Goal: Check status: Check status

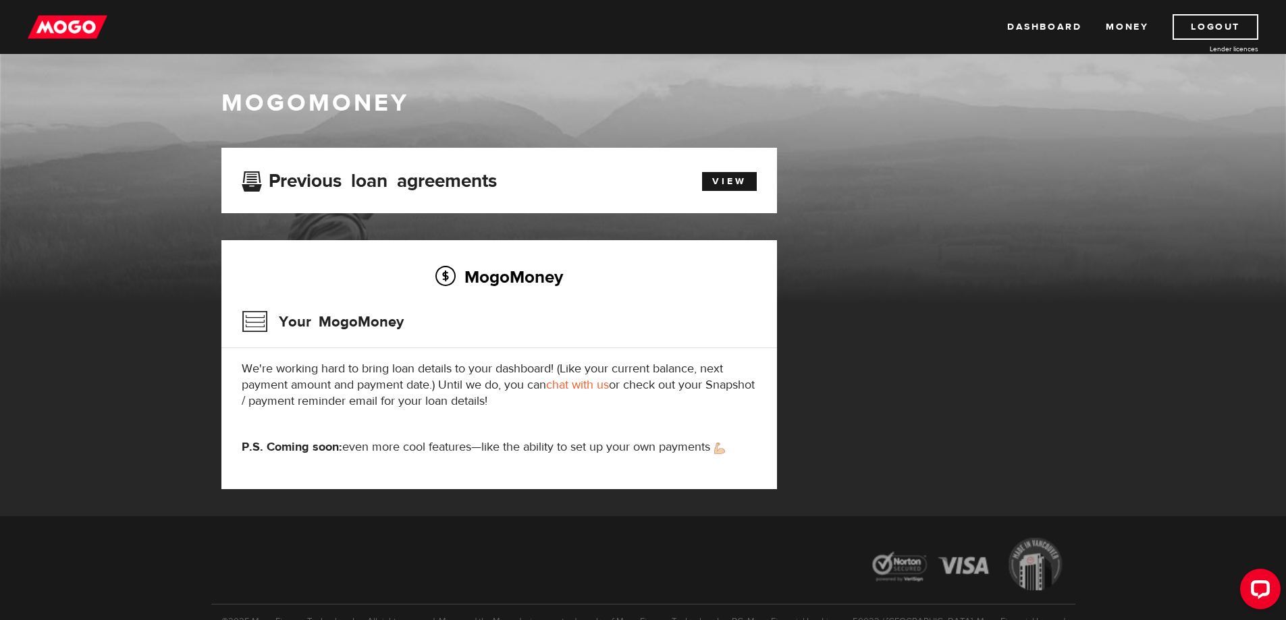
drag, startPoint x: 538, startPoint y: 335, endPoint x: 329, endPoint y: 319, distance: 209.2
click at [537, 335] on div "Your MogoMoney" at bounding box center [499, 326] width 515 height 44
click at [504, 175] on div "Previous loan agreements" at bounding box center [455, 180] width 446 height 25
click at [761, 178] on div "View" at bounding box center [722, 179] width 89 height 23
click at [742, 173] on link "View" at bounding box center [729, 181] width 55 height 19
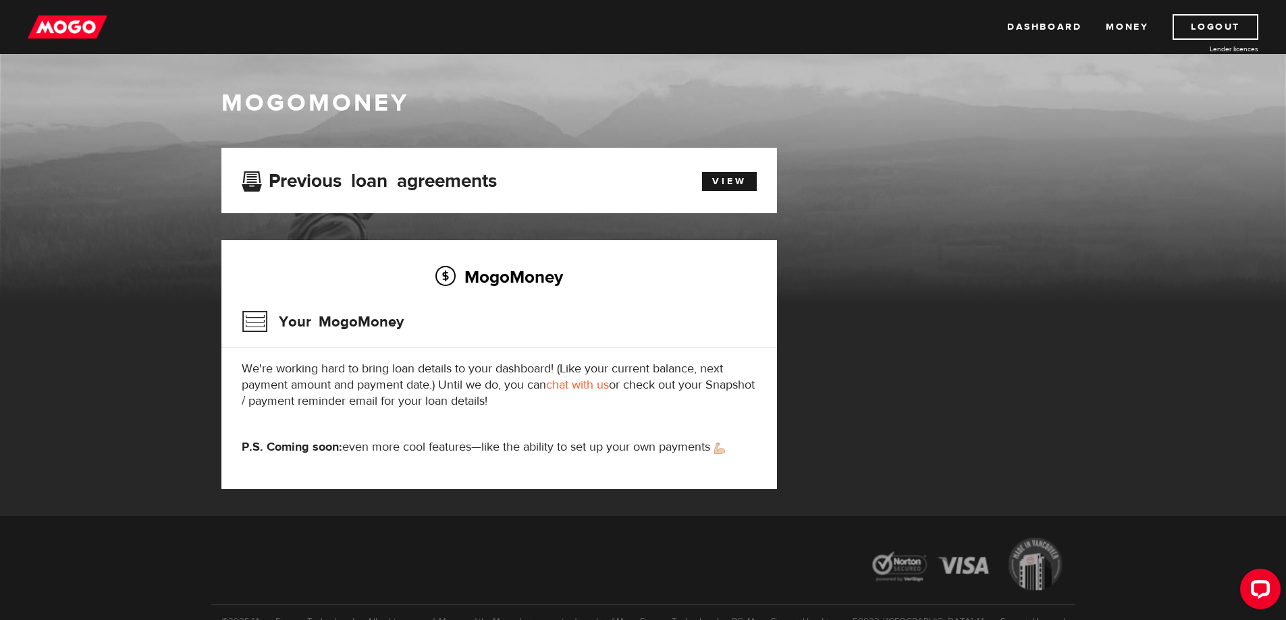
click at [1038, 26] on link "Dashboard" at bounding box center [1044, 27] width 74 height 26
click at [703, 186] on link "View" at bounding box center [729, 181] width 55 height 19
